Goal: Task Accomplishment & Management: Use online tool/utility

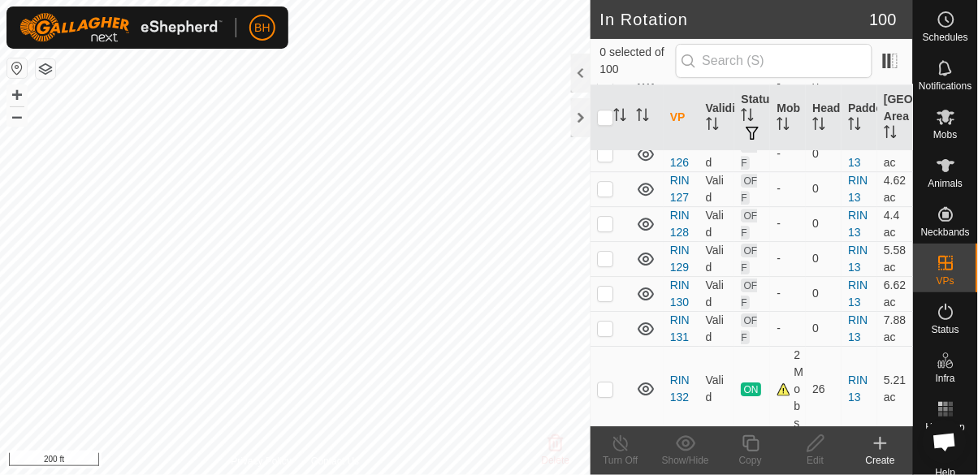
scroll to position [1086, 0]
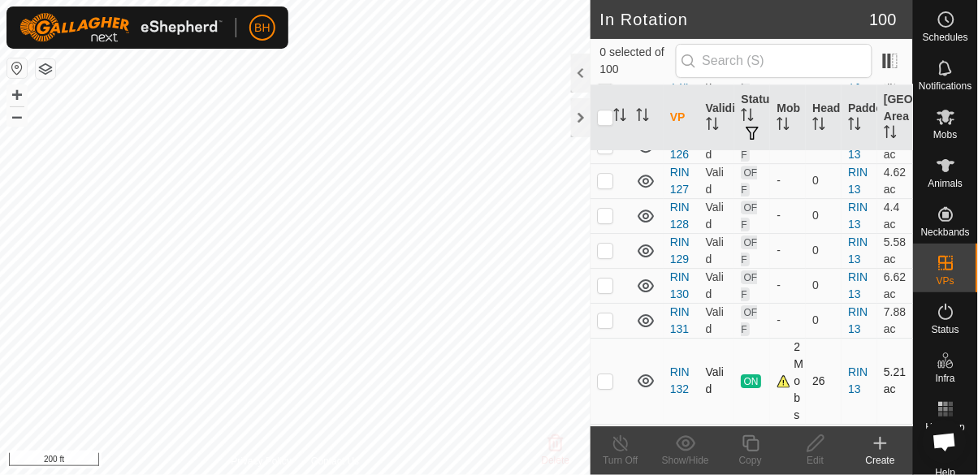
click at [608, 374] on p-checkbox at bounding box center [605, 380] width 16 height 13
checkbox input "true"
click at [750, 451] on icon at bounding box center [750, 443] width 16 height 16
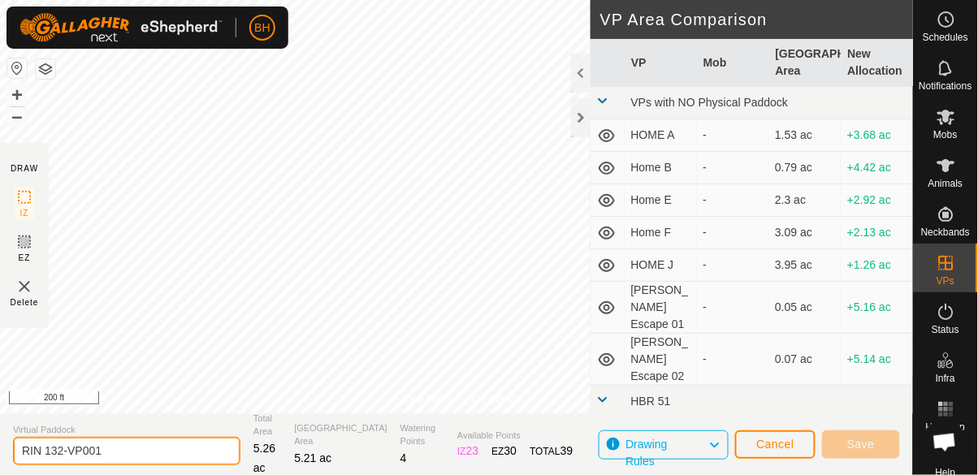
click at [179, 455] on input "RIN 132-VP001" at bounding box center [126, 451] width 227 height 28
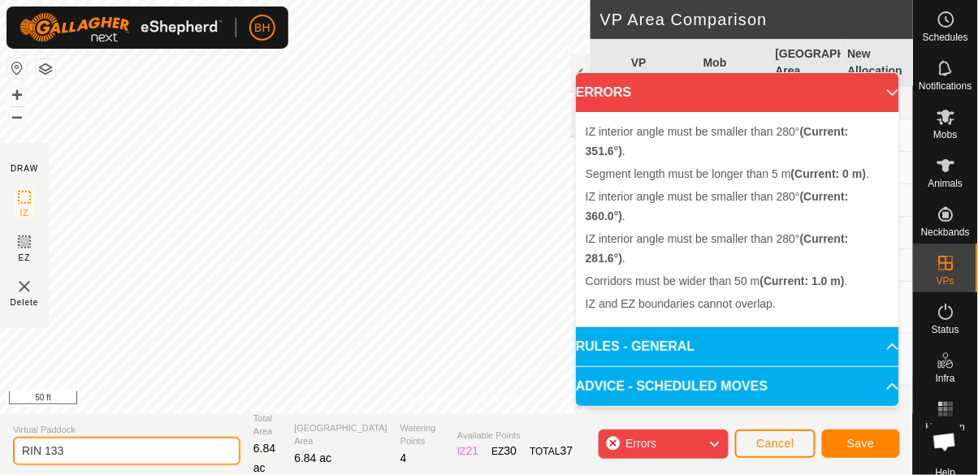
type input "RIN 133"
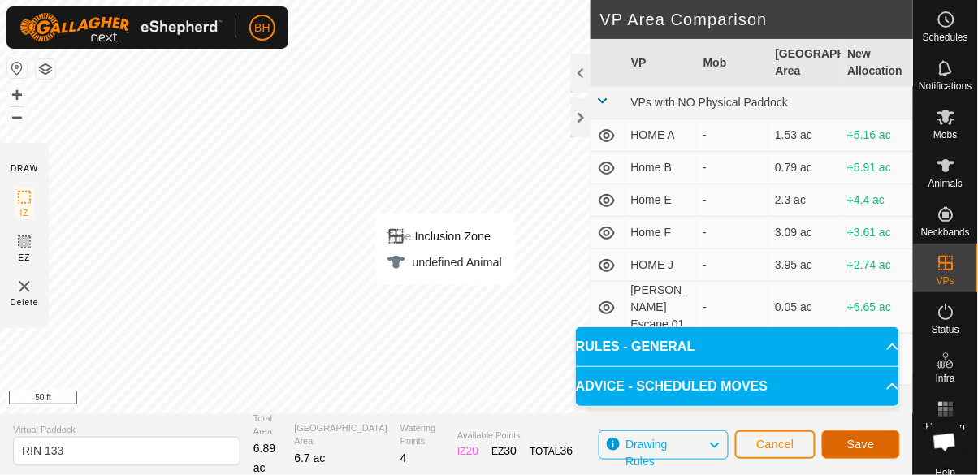
click at [867, 444] on span "Save" at bounding box center [861, 444] width 28 height 13
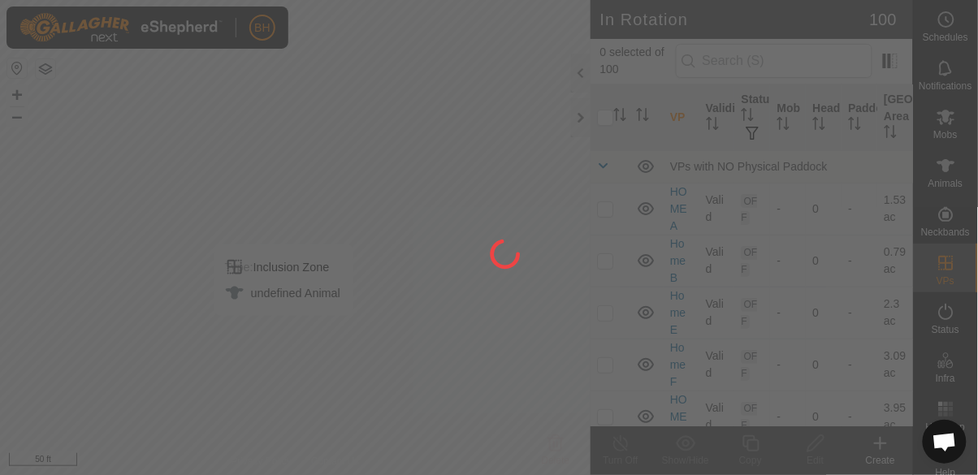
click at [952, 130] on span "Mobs" at bounding box center [946, 135] width 24 height 10
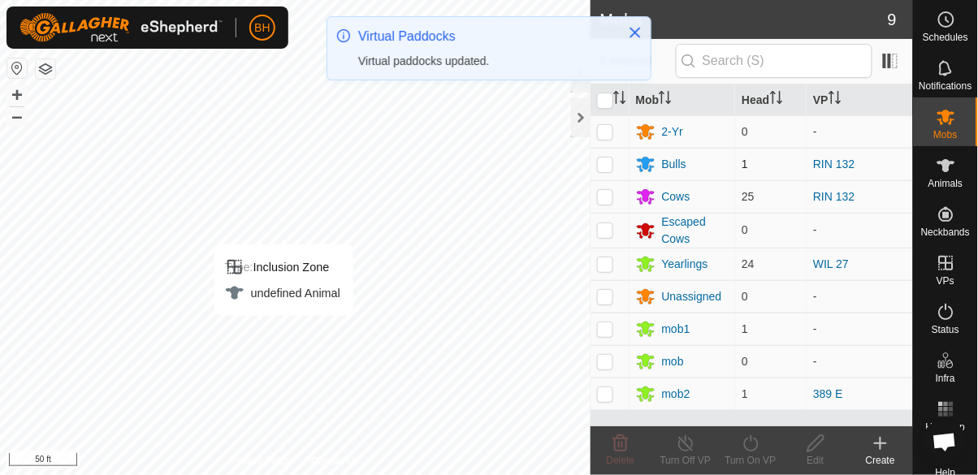
click at [607, 163] on p-checkbox at bounding box center [605, 164] width 16 height 13
checkbox input "true"
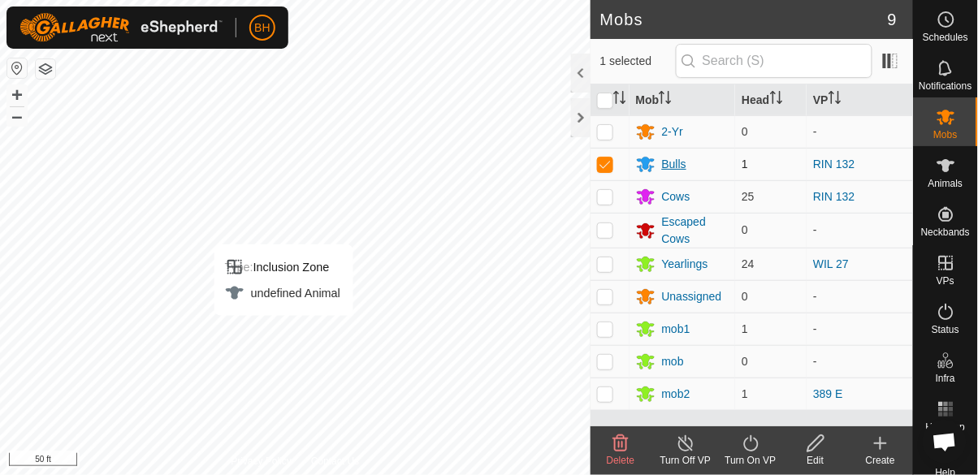
click at [676, 163] on div "Bulls" at bounding box center [674, 164] width 24 height 17
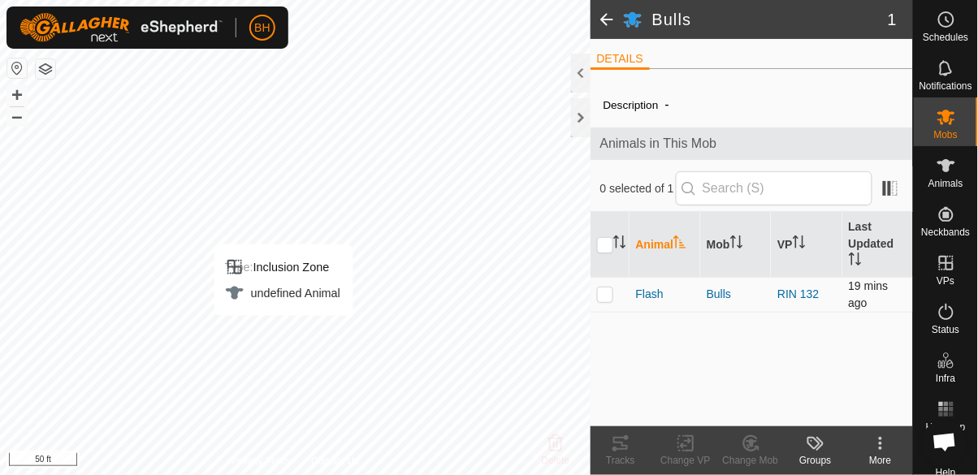
click at [603, 293] on p-checkbox at bounding box center [605, 293] width 16 height 13
checkbox input "true"
click at [752, 445] on icon at bounding box center [750, 443] width 11 height 8
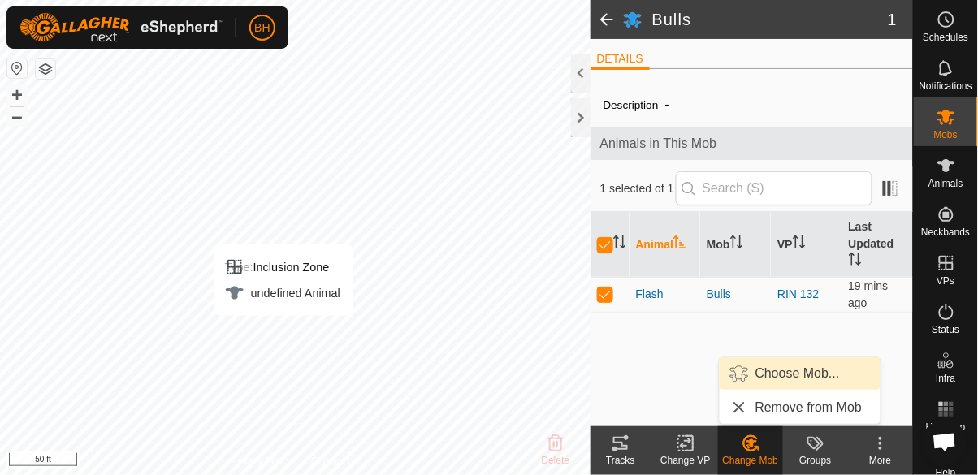
click at [804, 375] on span "Choose Mob..." at bounding box center [797, 373] width 84 height 19
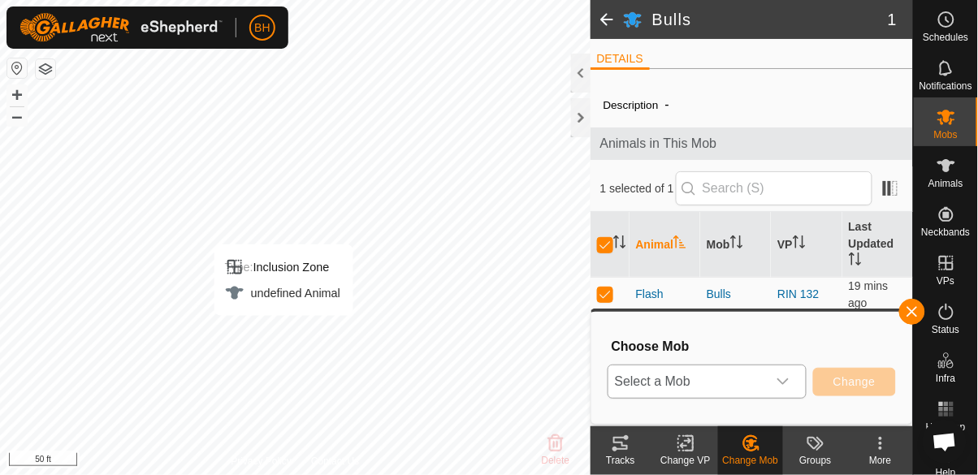
click at [723, 382] on span "Select a Mob" at bounding box center [687, 381] width 158 height 32
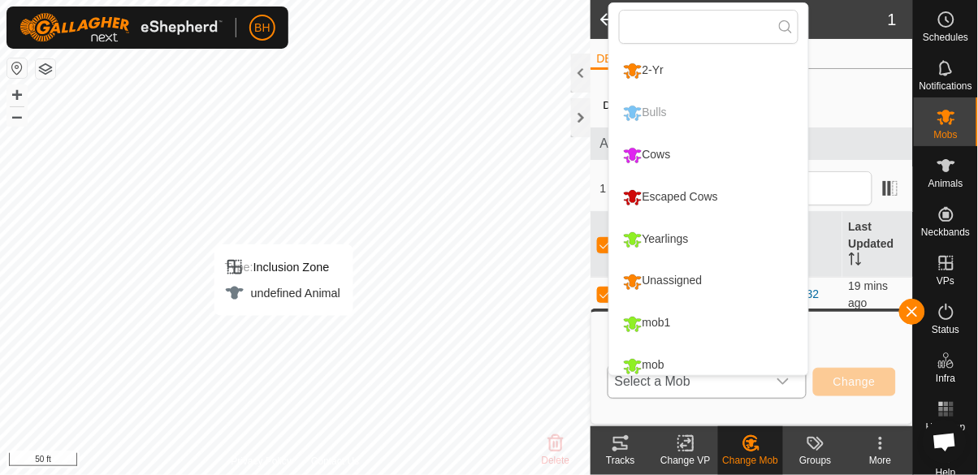
click at [686, 153] on li "Cows" at bounding box center [708, 155] width 199 height 41
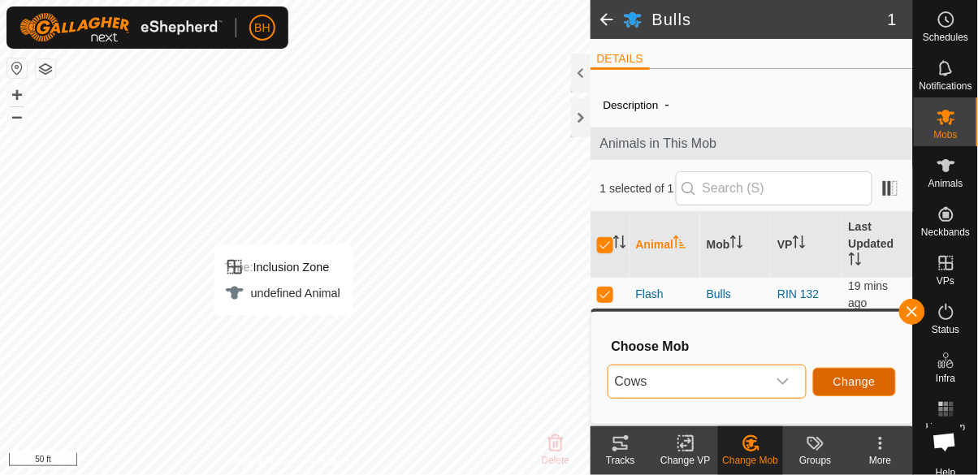
click at [864, 380] on span "Change" at bounding box center [854, 381] width 42 height 13
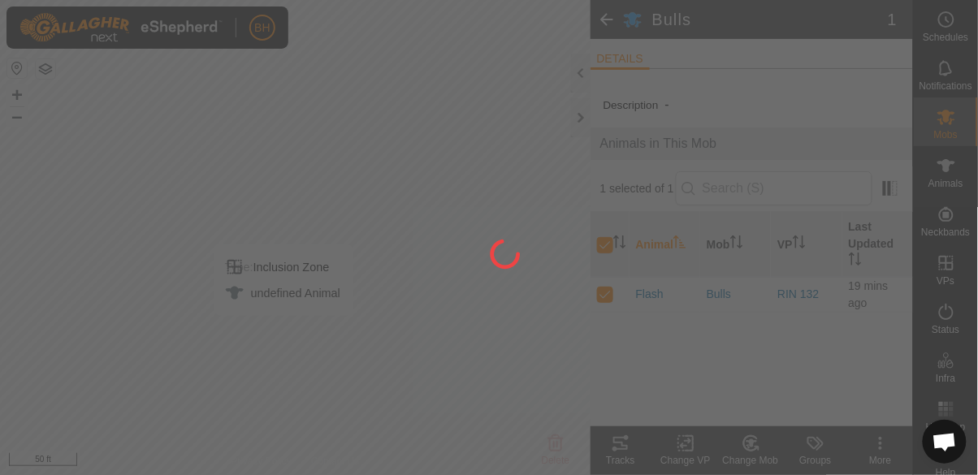
checkbox input "false"
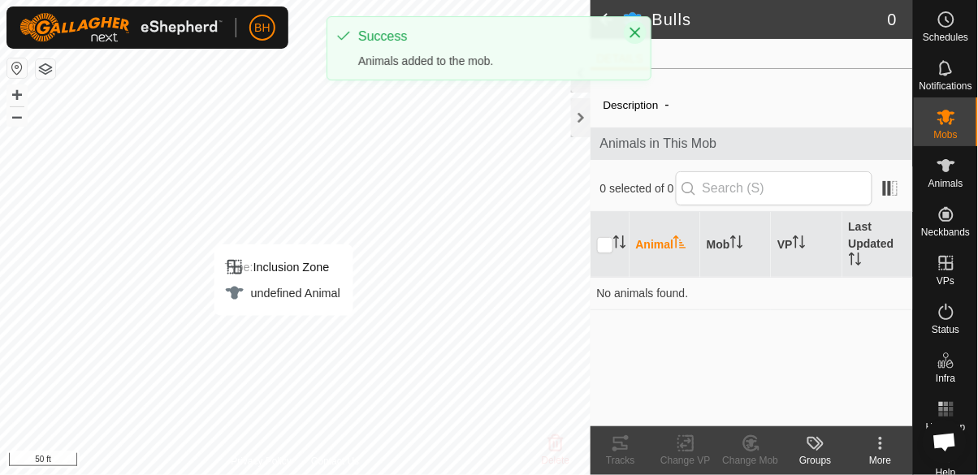
click at [638, 28] on icon "Close" at bounding box center [635, 32] width 13 height 13
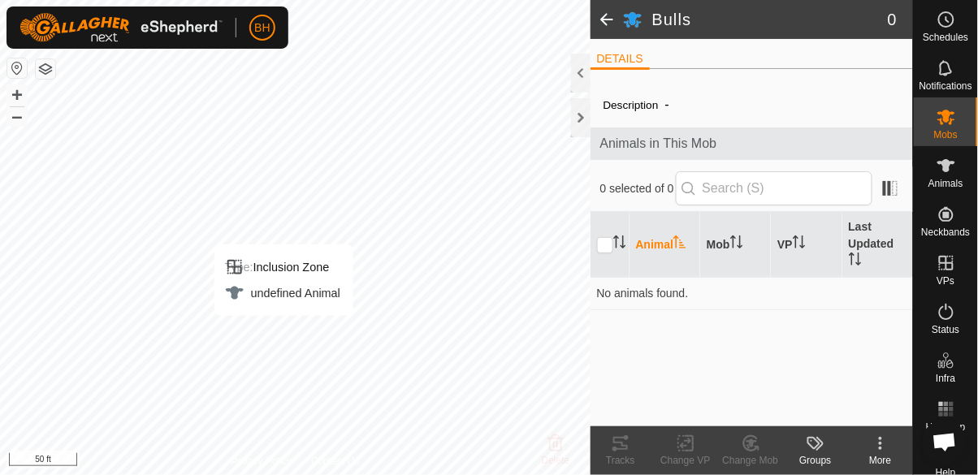
click at [606, 24] on span at bounding box center [606, 19] width 32 height 39
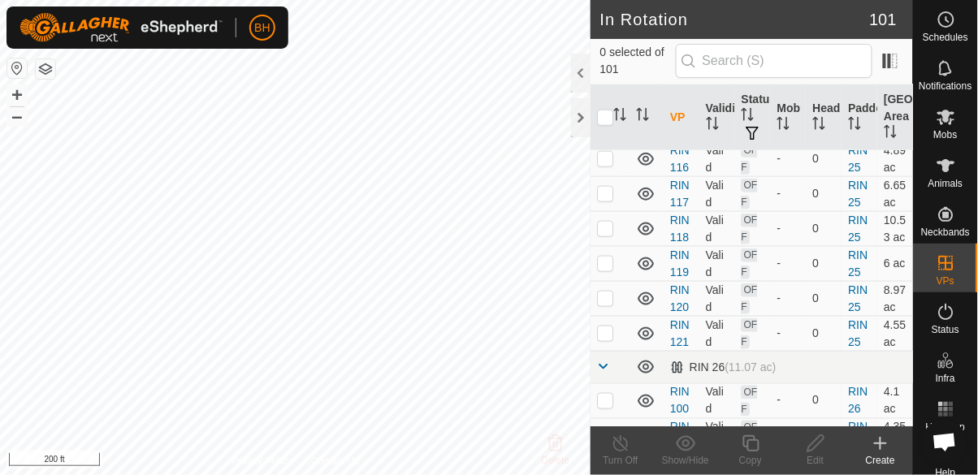
scroll to position [1780, 0]
click at [607, 328] on p-checkbox at bounding box center [605, 334] width 16 height 13
checkbox input "false"
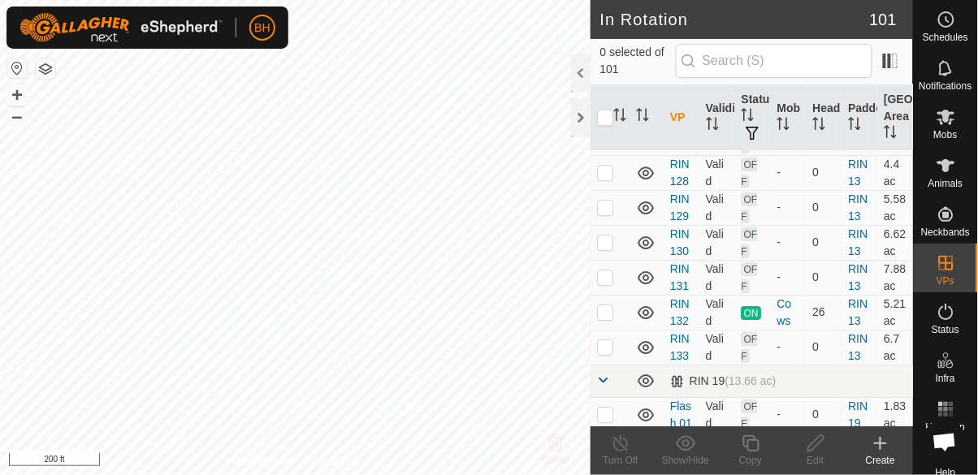
scroll to position [1128, 0]
click at [611, 341] on p-checkbox at bounding box center [605, 347] width 16 height 13
checkbox input "true"
click at [820, 447] on icon at bounding box center [816, 443] width 20 height 19
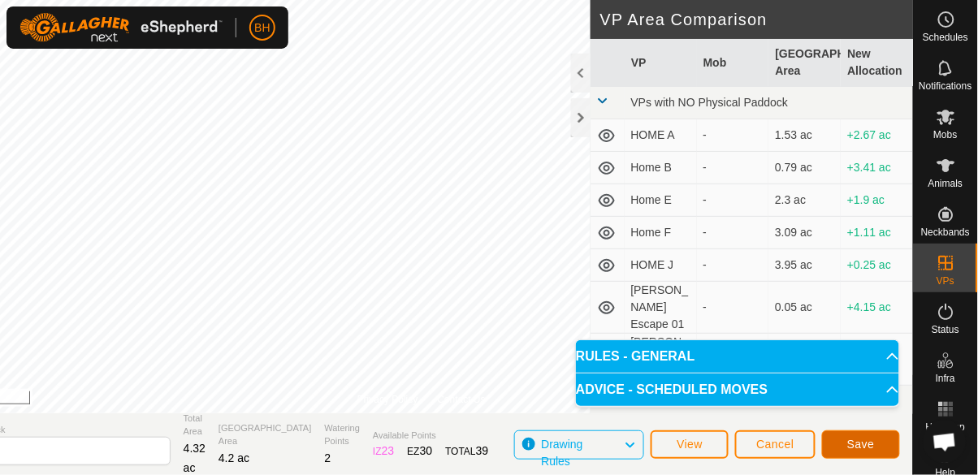
click at [867, 446] on span "Save" at bounding box center [861, 444] width 28 height 13
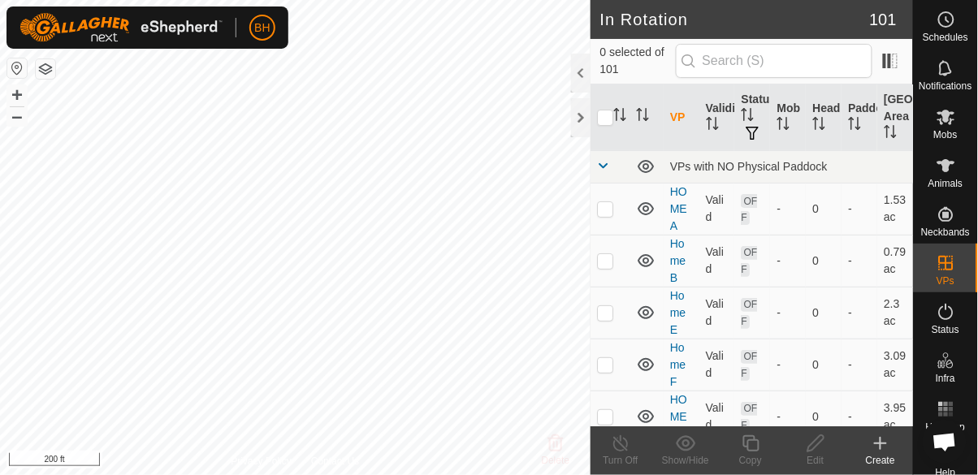
click at [953, 130] on span "Mobs" at bounding box center [946, 135] width 24 height 10
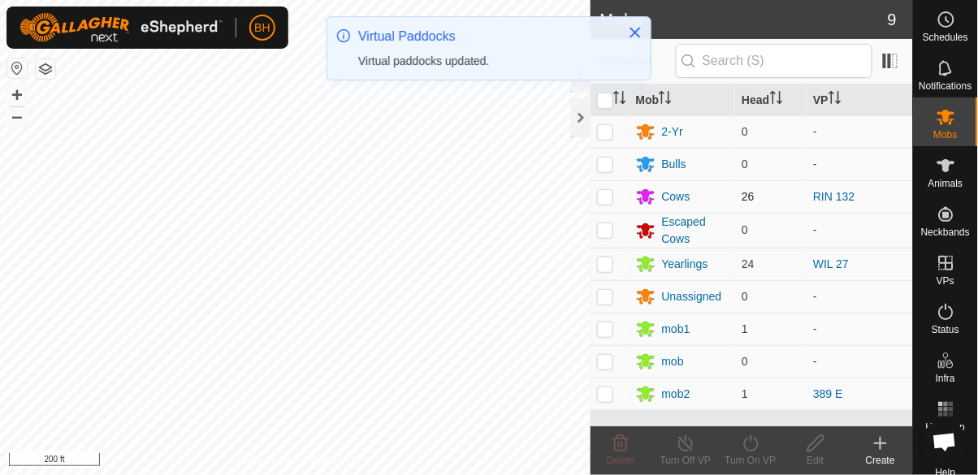
click at [612, 202] on p-checkbox at bounding box center [605, 196] width 16 height 13
checkbox input "true"
click at [746, 453] on div "Turn On VP" at bounding box center [750, 460] width 65 height 15
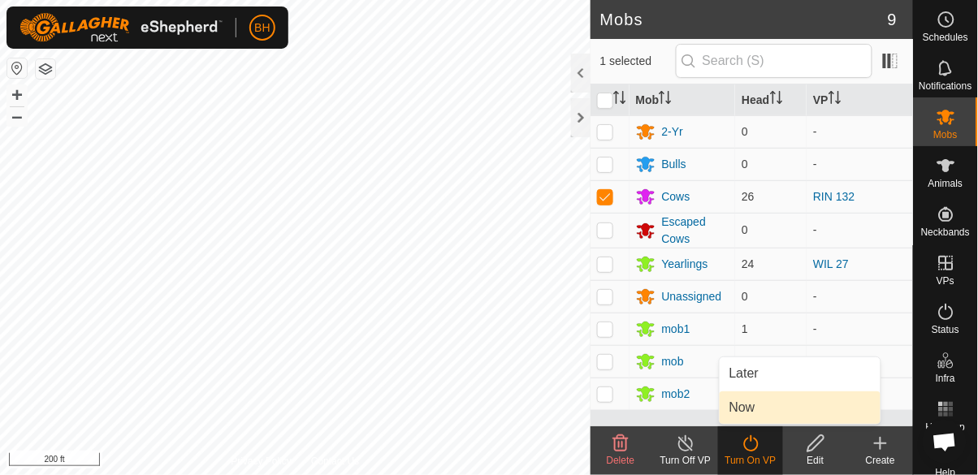
click at [774, 408] on link "Now" at bounding box center [800, 407] width 161 height 32
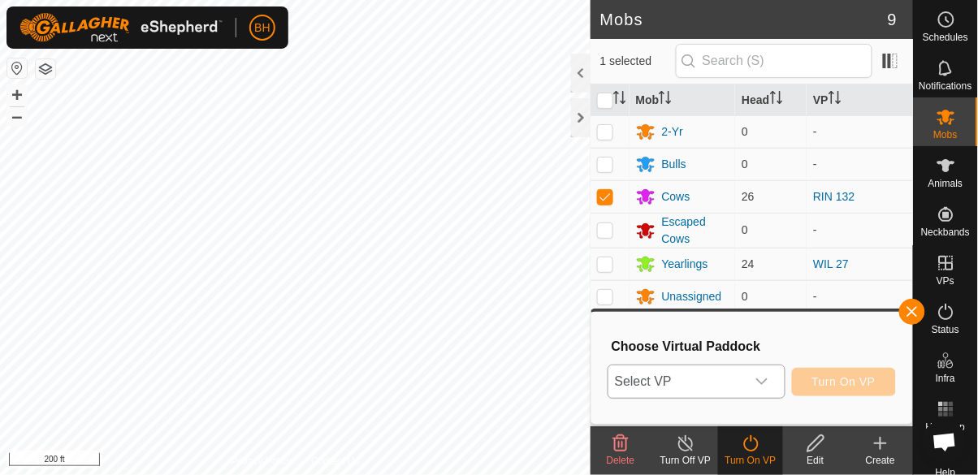
click at [709, 382] on span "Select VP" at bounding box center [676, 381] width 137 height 32
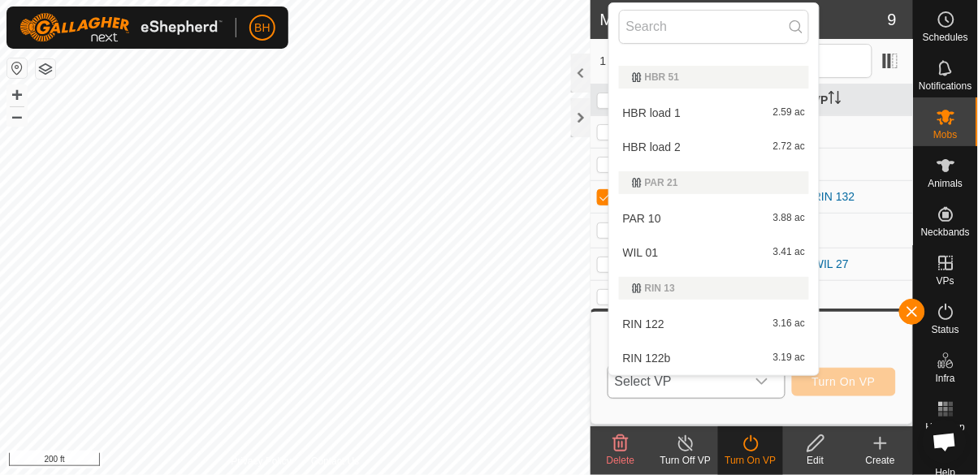
scroll to position [273, 0]
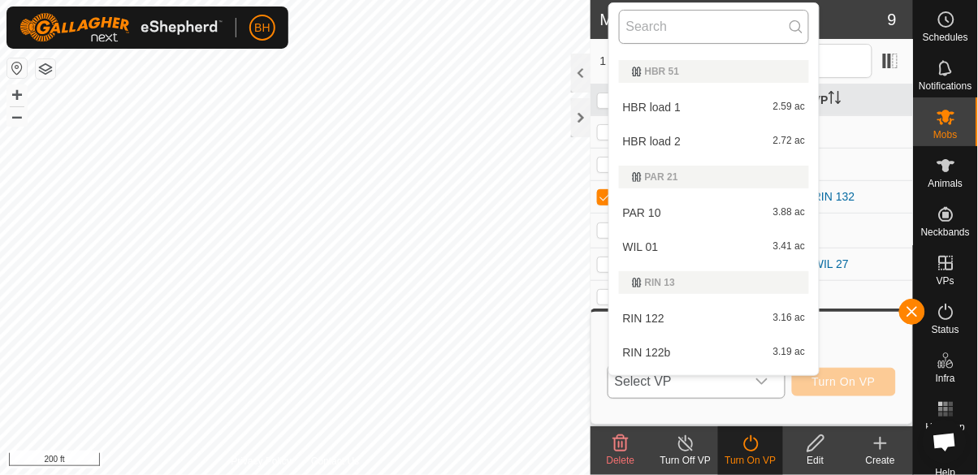
click at [681, 19] on input "text" at bounding box center [714, 27] width 191 height 34
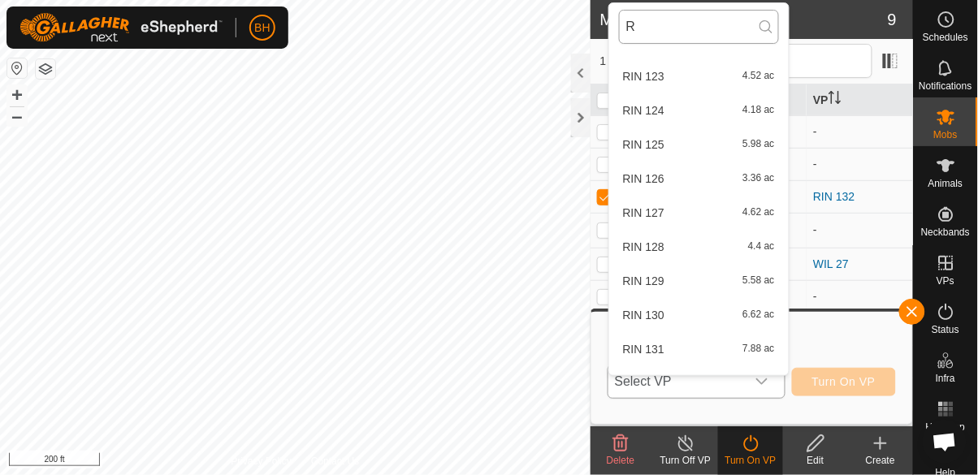
scroll to position [0, 0]
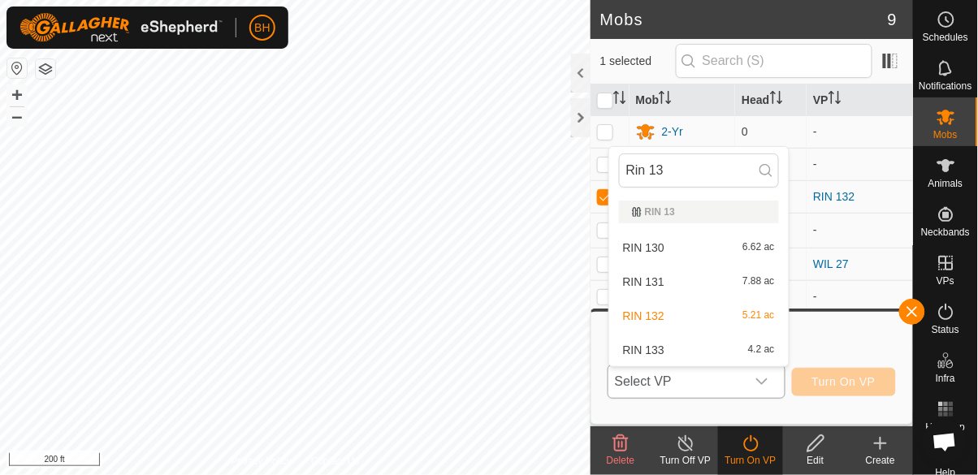
type input "Rin 13"
click at [645, 352] on span "RIN 133" at bounding box center [643, 349] width 41 height 11
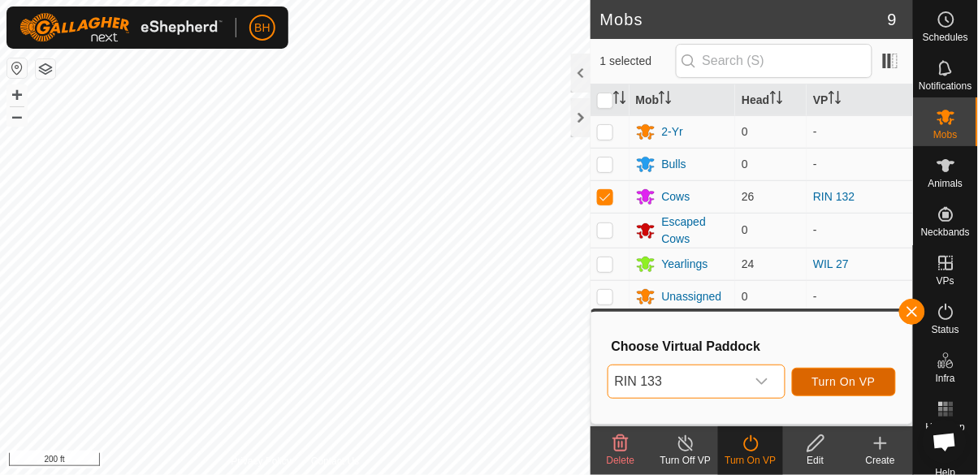
click at [843, 379] on span "Turn On VP" at bounding box center [843, 381] width 63 height 13
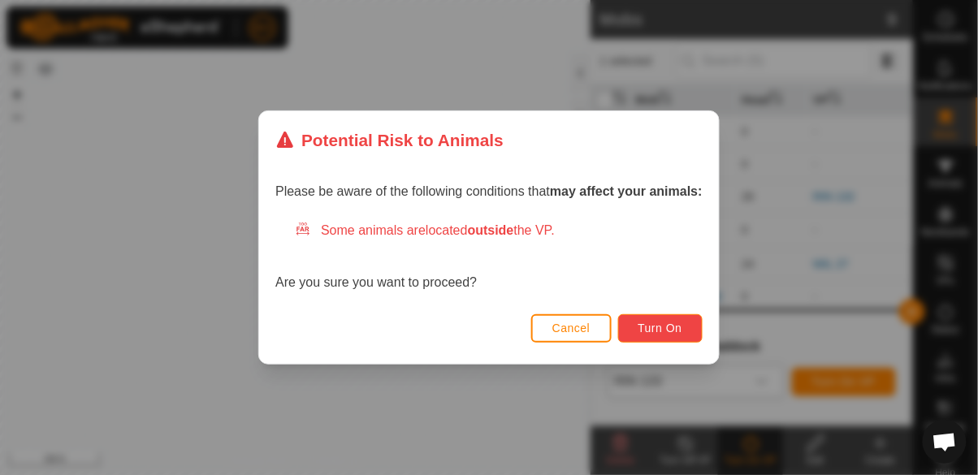
click at [656, 331] on span "Turn On" at bounding box center [660, 328] width 44 height 13
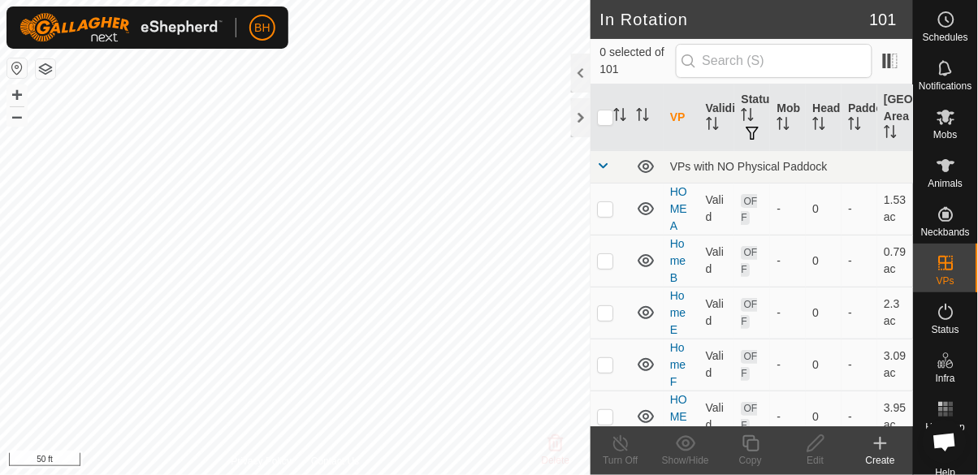
click at [948, 125] on icon at bounding box center [945, 116] width 19 height 19
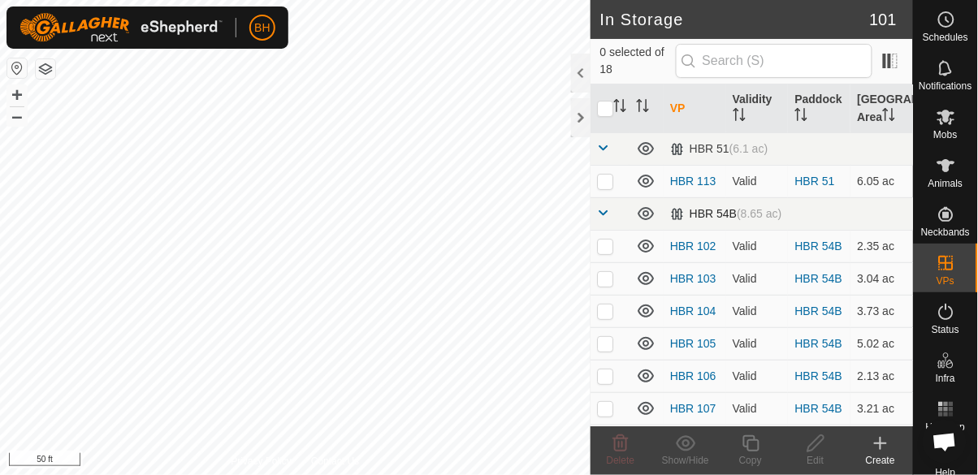
click at [602, 214] on span at bounding box center [603, 212] width 13 height 13
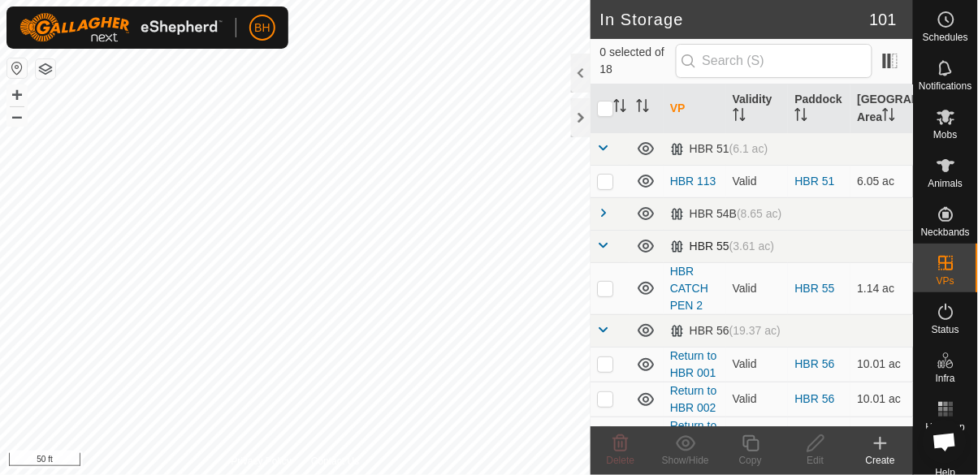
click at [605, 248] on span at bounding box center [603, 245] width 13 height 13
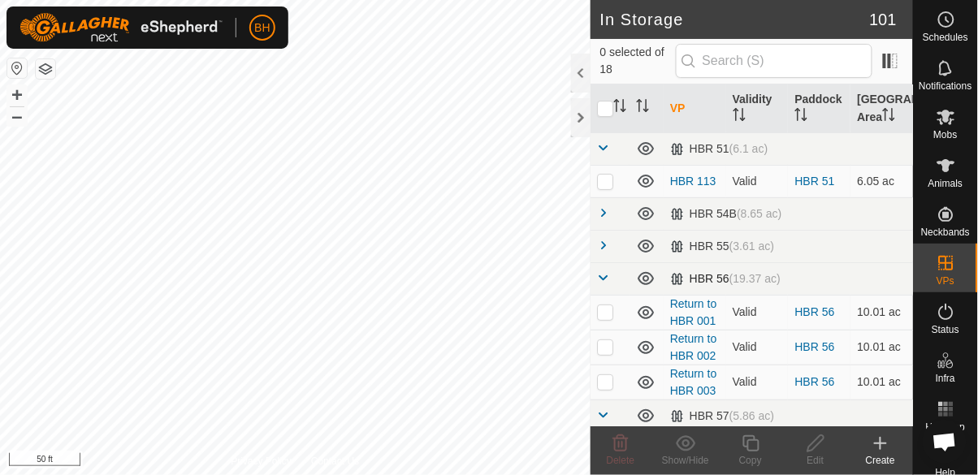
click at [604, 282] on span at bounding box center [603, 277] width 13 height 13
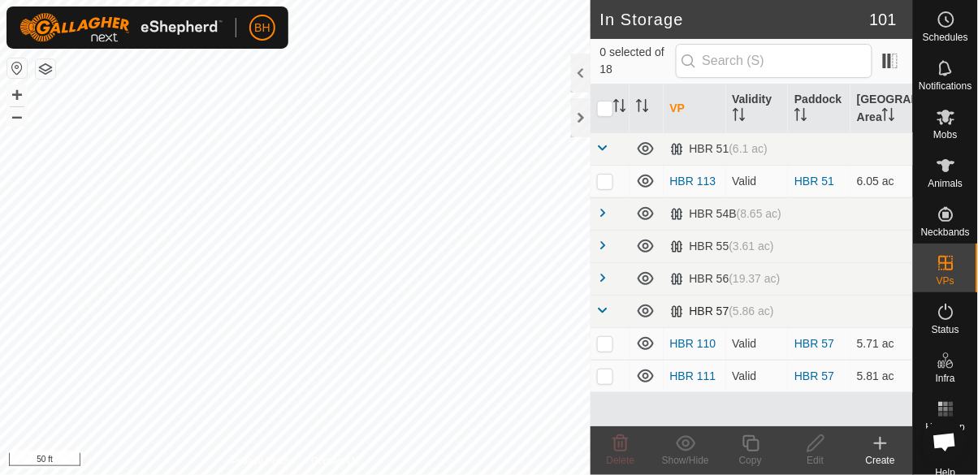
click at [603, 309] on span at bounding box center [603, 310] width 13 height 13
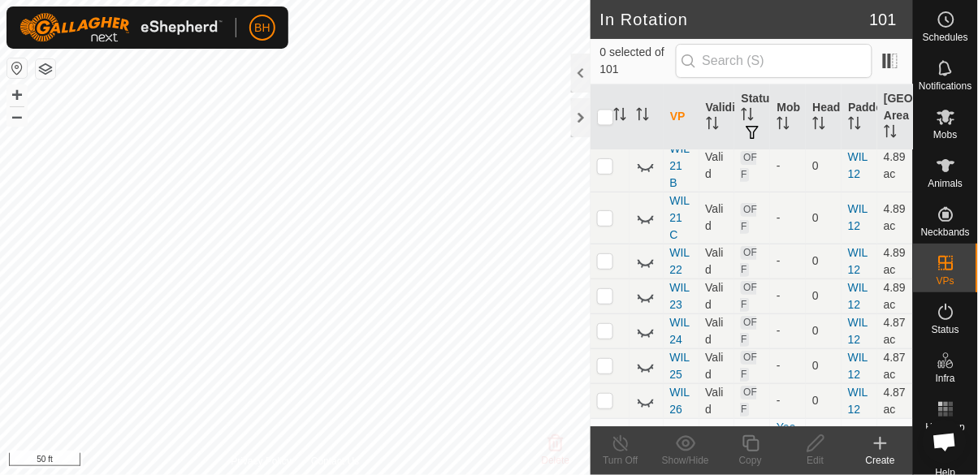
scroll to position [3542, 0]
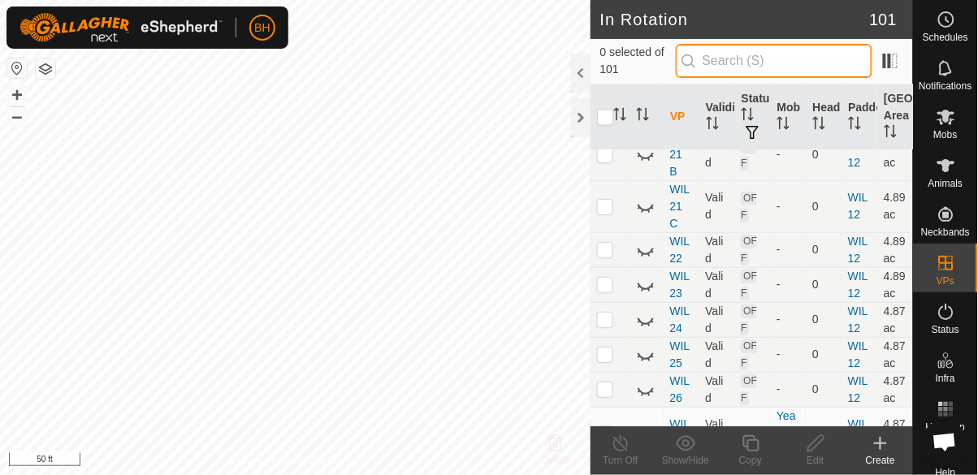
click at [806, 60] on input "text" at bounding box center [774, 61] width 197 height 34
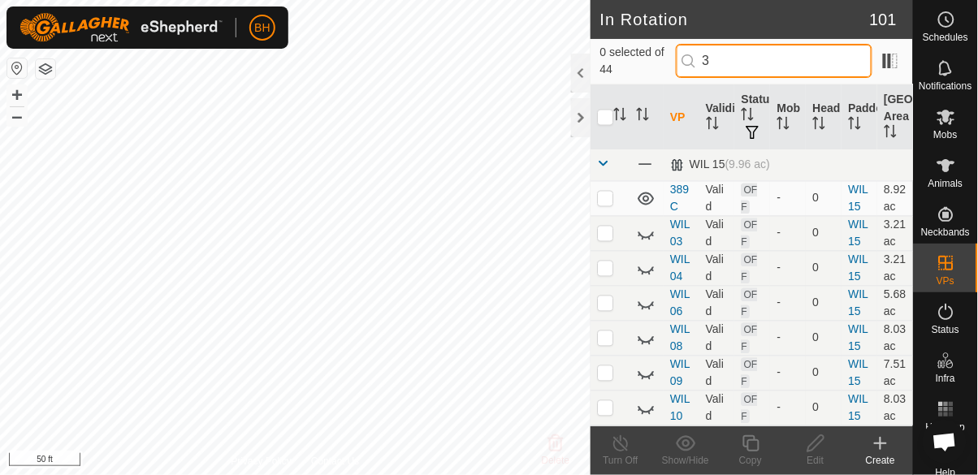
scroll to position [0, 0]
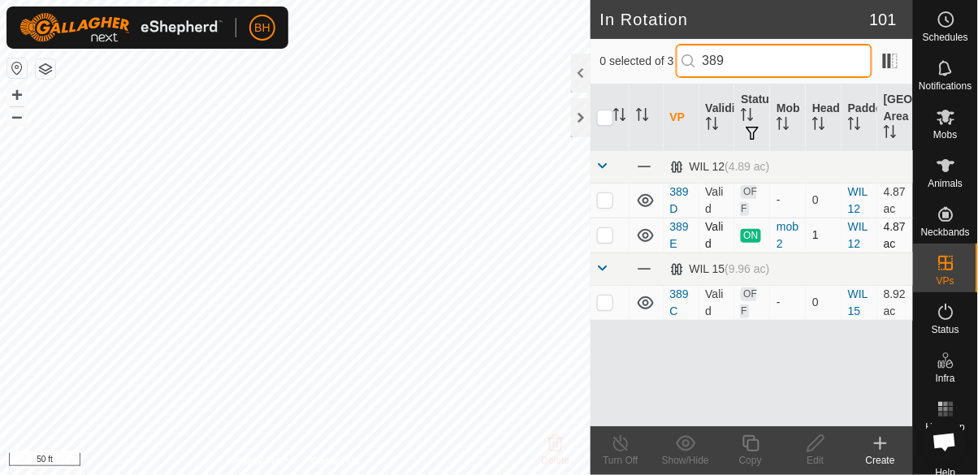
type input "389"
click at [604, 238] on p-checkbox at bounding box center [605, 234] width 16 height 13
click at [604, 237] on p-checkbox at bounding box center [605, 234] width 16 height 13
click at [602, 232] on p-checkbox at bounding box center [605, 234] width 16 height 13
checkbox input "true"
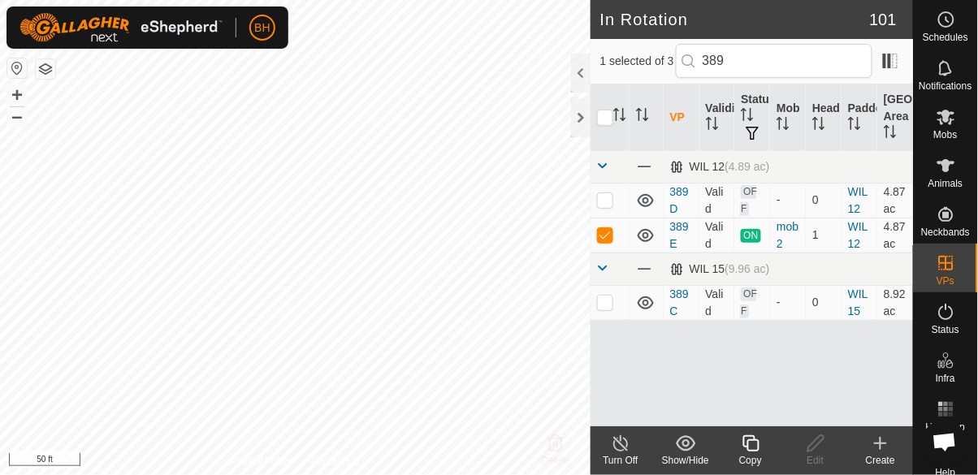
click at [755, 458] on div "Copy" at bounding box center [750, 460] width 65 height 15
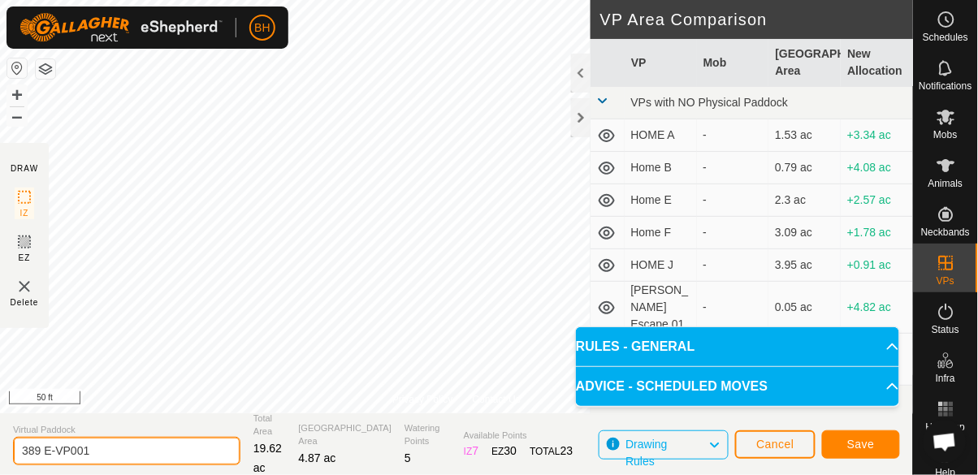
click at [169, 444] on input "389 E-VP001" at bounding box center [126, 451] width 227 height 28
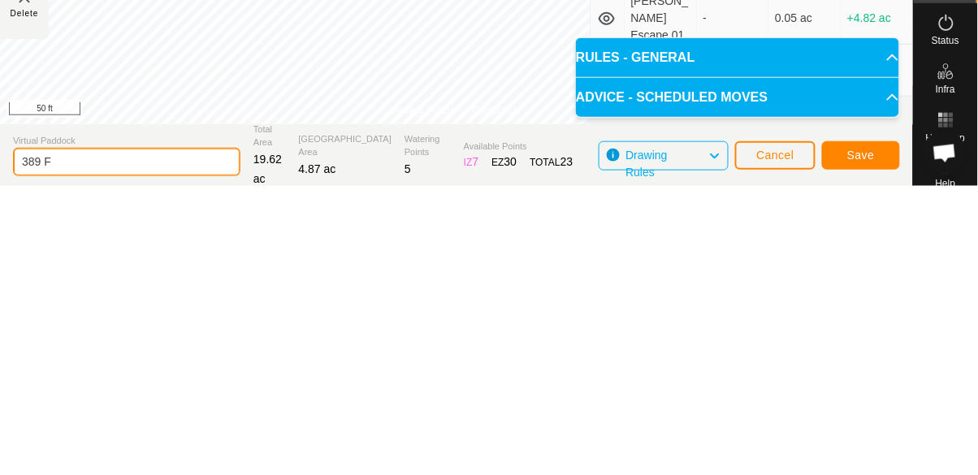
type input "389 F"
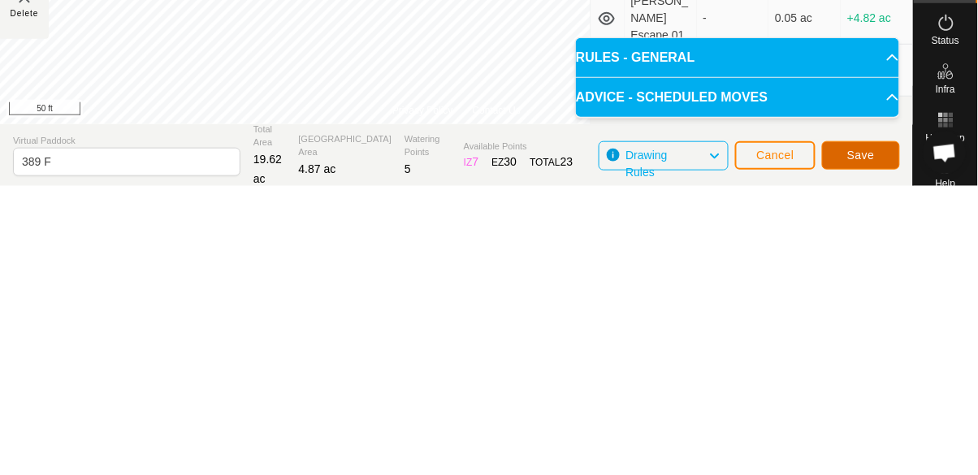
click at [865, 442] on span "Save" at bounding box center [861, 444] width 28 height 13
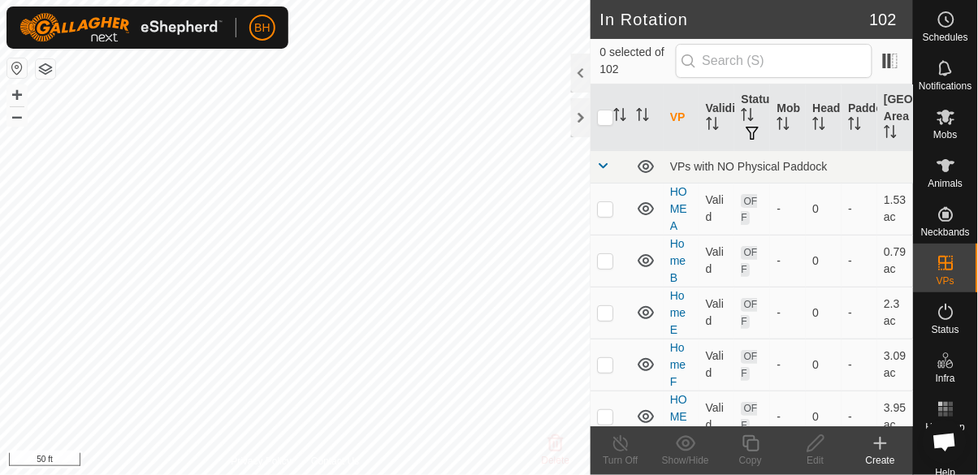
click at [953, 130] on span "Mobs" at bounding box center [946, 135] width 24 height 10
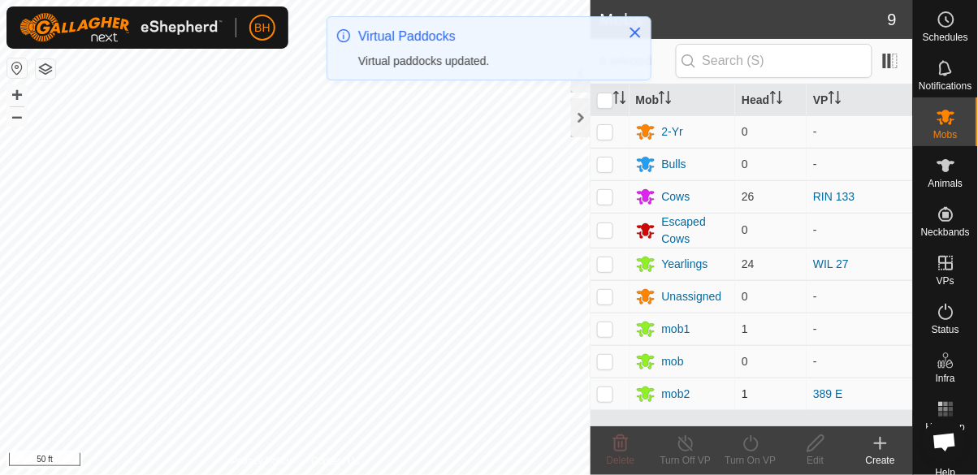
click at [604, 390] on p-checkbox at bounding box center [605, 393] width 16 height 13
checkbox input "true"
click at [741, 446] on icon at bounding box center [751, 443] width 20 height 19
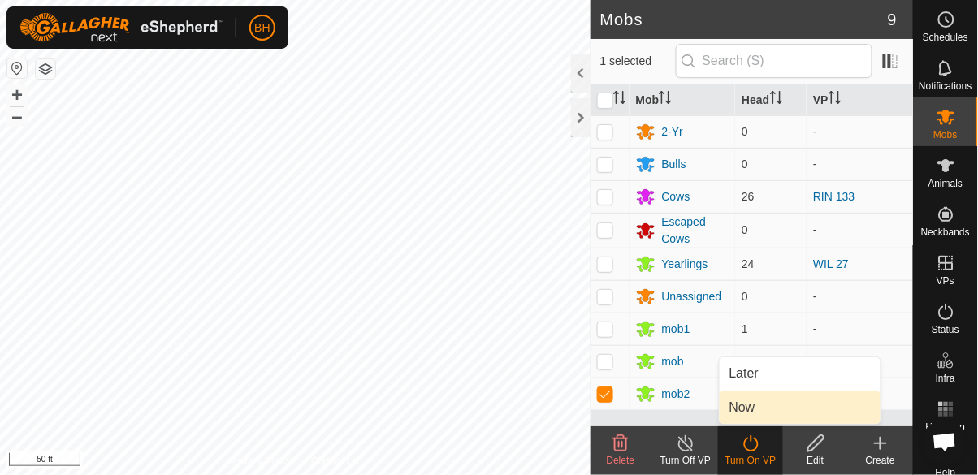
click at [782, 400] on link "Now" at bounding box center [800, 407] width 161 height 32
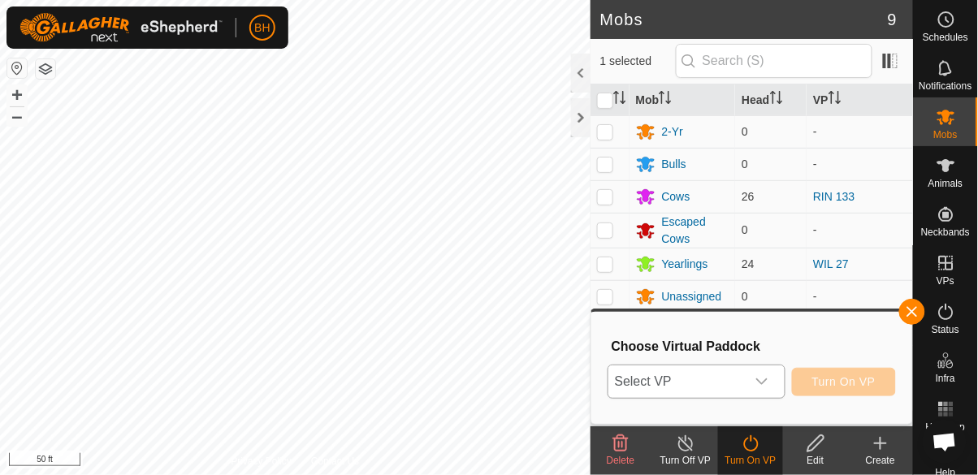
click at [745, 381] on span "Select VP" at bounding box center [676, 381] width 137 height 32
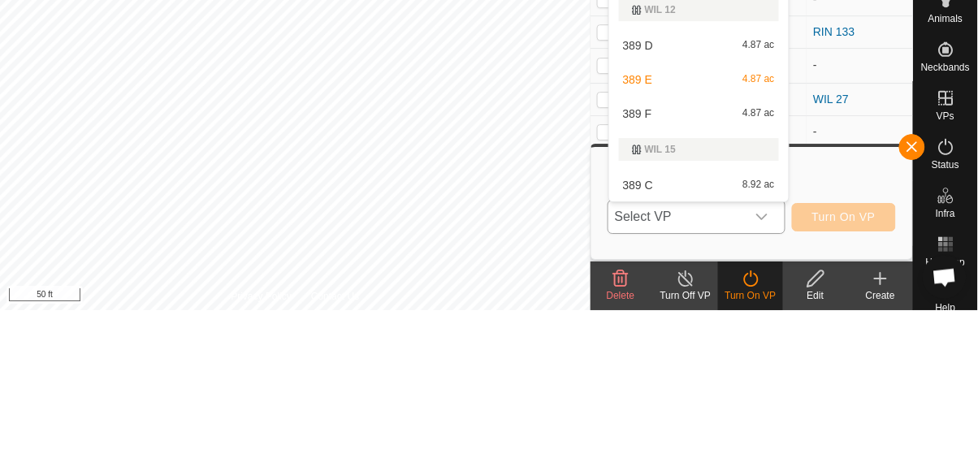
type input "389"
click at [757, 286] on div "389 F 4.87 ac" at bounding box center [699, 278] width 160 height 19
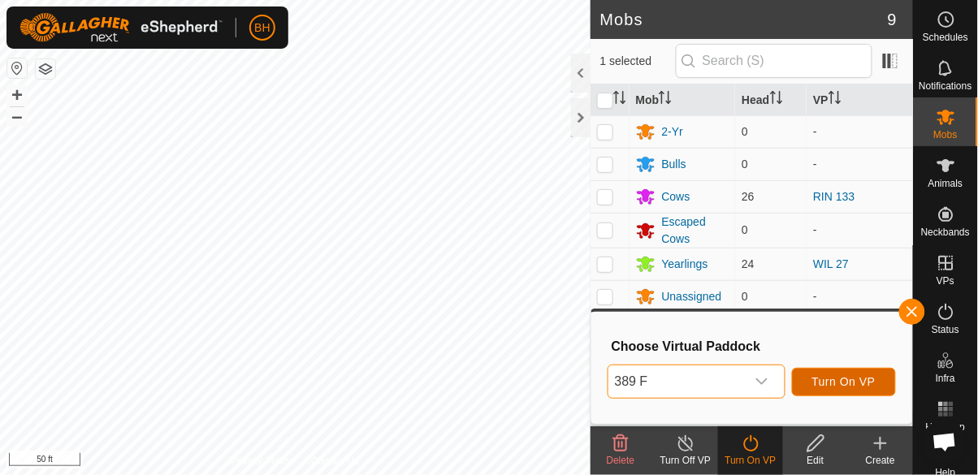
click at [871, 390] on button "Turn On VP" at bounding box center [844, 382] width 104 height 28
